Goal: Obtain resource: Obtain resource

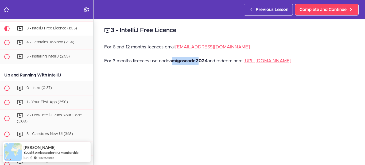
drag, startPoint x: 172, startPoint y: 60, endPoint x: 200, endPoint y: 61, distance: 28.1
click at [200, 61] on strong "amigoscode2024" at bounding box center [188, 60] width 38 height 5
click at [257, 62] on link "[URL][DOMAIN_NAME]" at bounding box center [267, 60] width 48 height 5
click at [173, 60] on strong "amigoscode2024" at bounding box center [188, 60] width 38 height 5
drag, startPoint x: 170, startPoint y: 62, endPoint x: 209, endPoint y: 58, distance: 39.2
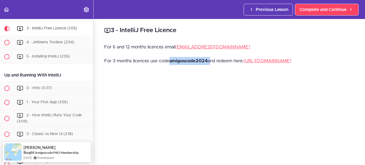
click at [209, 58] on p "For 3 months licences use code amigoscode2024 and redeem here: [URL][DOMAIN_NAM…" at bounding box center [229, 61] width 250 height 8
drag, startPoint x: 201, startPoint y: 60, endPoint x: 180, endPoint y: 65, distance: 21.2
click at [180, 65] on p "For 3 months licences use code amigoscode2024 and redeem here: [URL][DOMAIN_NAM…" at bounding box center [229, 61] width 250 height 8
drag, startPoint x: 170, startPoint y: 62, endPoint x: 209, endPoint y: 63, distance: 38.7
click at [209, 63] on p "For 3 months licences use code amigoscode2024 and redeem here: [URL][DOMAIN_NAM…" at bounding box center [229, 61] width 250 height 8
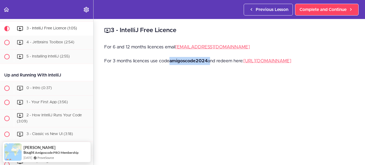
click at [209, 63] on p "For 3 months licences use code amigoscode2024 and redeem here: [URL][DOMAIN_NAM…" at bounding box center [229, 61] width 250 height 8
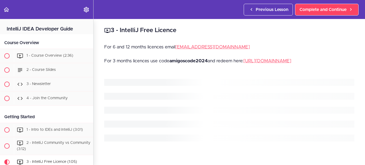
scroll to position [133, 0]
